Goal: Information Seeking & Learning: Learn about a topic

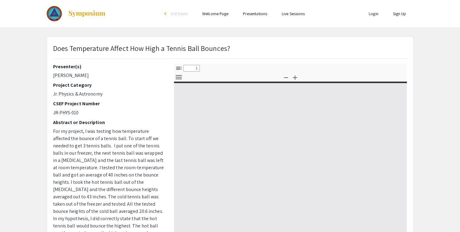
select select "custom"
type input "0"
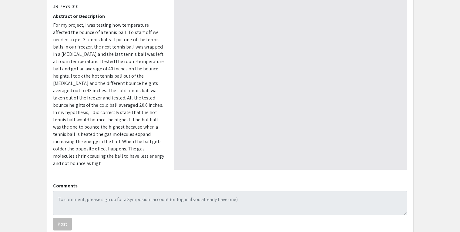
select select "auto"
type input "1"
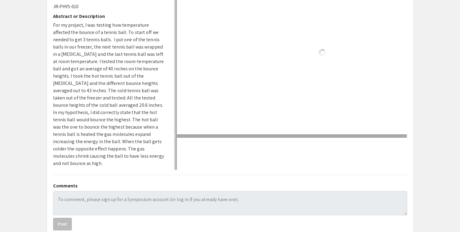
select select "auto"
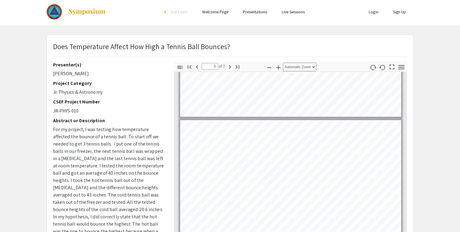
scroll to position [466, 0]
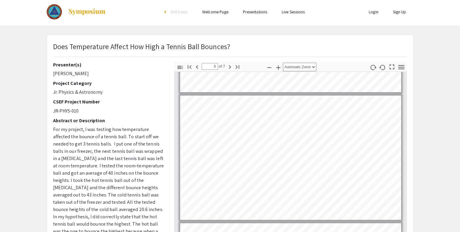
type input "7"
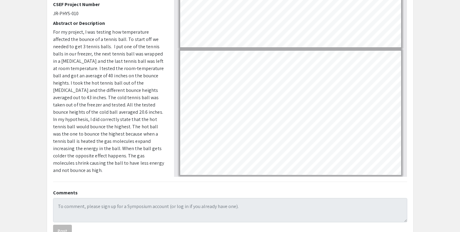
scroll to position [144, 0]
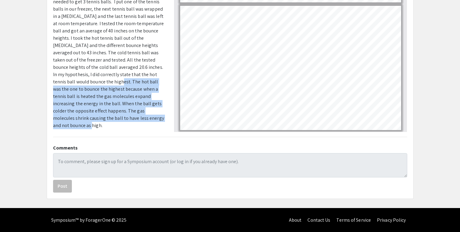
drag, startPoint x: 103, startPoint y: 120, endPoint x: 52, endPoint y: 80, distance: 64.9
click at [52, 80] on div "Presenter(s) [PERSON_NAME] Project Category Jr. Physics & Astronomy CSEF Projec…" at bounding box center [109, 26] width 121 height 212
copy span "The hot ball was the one to bounce the highest because when a tennis ball is he…"
